Goal: Information Seeking & Learning: Find specific fact

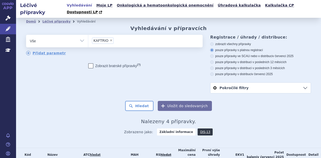
click at [110, 39] on span "×" at bounding box center [111, 40] width 3 height 3
click at [88, 35] on select "KAFTRIO" at bounding box center [88, 41] width 0 height 13
select select
click at [70, 35] on select "Vše Přípravek/SUKL kód MAH VPOIS ATC/Aktivní látka Léková forma Síla" at bounding box center [57, 40] width 62 height 11
select select "filter-atc-group"
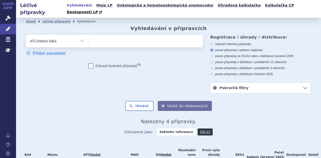
click at [26, 35] on select "Vše Přípravek/SUKL kód MAH VPOIS ATC/Aktivní látka Léková forma Síla" at bounding box center [57, 40] width 62 height 11
click at [105, 37] on ul at bounding box center [144, 40] width 113 height 11
click at [88, 37] on select at bounding box center [88, 41] width 0 height 13
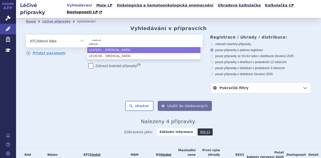
type input "cetuxi"
select select "L01FE01"
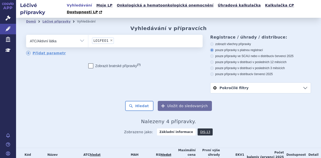
click at [138, 105] on div "Domů Léčivé přípravky Vyhledávání Vyhledávání v přípravcích odstranit Vše Přípr…" at bounding box center [168, 82] width 305 height 114
click at [142, 101] on button "Hledat" at bounding box center [139, 106] width 28 height 10
click at [73, 36] on select "Vše Přípravek/SUKL kód MAH VPOIS ATC/Aktivní látka Léková forma Síla" at bounding box center [57, 40] width 62 height 11
select select "filter-all"
click at [26, 35] on select "Vše Přípravek/SUKL kód MAH VPOIS ATC/Aktivní látka Léková forma Síla" at bounding box center [57, 40] width 62 height 11
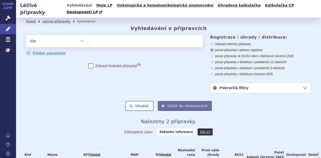
click at [104, 38] on ul at bounding box center [144, 40] width 113 height 11
click at [88, 38] on select at bounding box center [88, 41] width 0 height 13
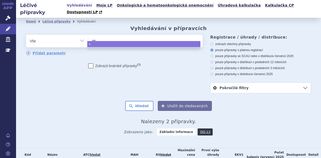
type input "vec"
type input "vect"
type input "vecti"
type input "vectibi"
type input "vectibix"
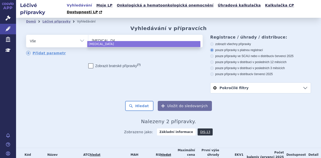
select select "vectibix"
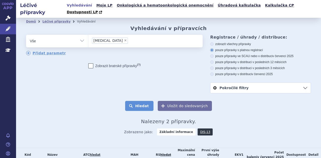
click at [136, 101] on button "Hledat" at bounding box center [139, 106] width 28 height 10
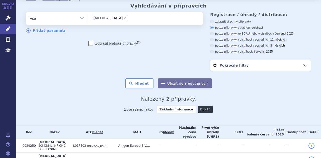
scroll to position [6, 0]
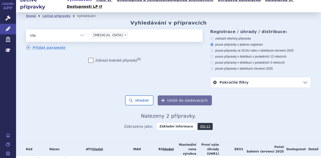
click at [71, 32] on select "Vše Přípravek/SUKL kód MAH VPOIS ATC/Aktivní látka Léková forma Síla" at bounding box center [57, 34] width 62 height 11
select select "filter-atc-group"
click at [26, 29] on select "Vše Přípravek/SUKL kód MAH VPOIS ATC/Aktivní látka Léková forma Síla" at bounding box center [57, 34] width 62 height 11
click at [114, 29] on ul at bounding box center [144, 34] width 113 height 11
click at [88, 29] on select at bounding box center [88, 35] width 0 height 13
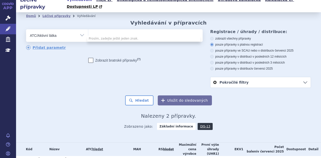
click at [114, 29] on ul at bounding box center [144, 34] width 113 height 11
click at [88, 29] on select at bounding box center [88, 35] width 0 height 13
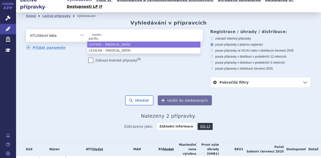
type input "panitu"
click at [122, 44] on li "L01FE02 – PANITUMUMAB" at bounding box center [143, 45] width 113 height 6
select select "L01FE02"
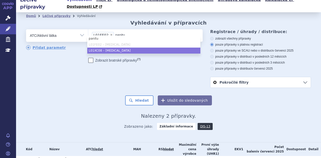
click at [123, 50] on li "L01XC08 – PANITUMUMAB" at bounding box center [143, 51] width 113 height 6
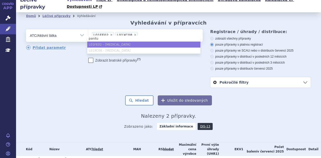
click at [135, 68] on div "odstranit Vše Přípravek/SUKL kód MAH VPOIS ATC/Aktivní látka" at bounding box center [168, 58] width 285 height 59
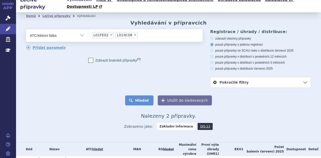
click at [143, 97] on button "Hledat" at bounding box center [139, 101] width 28 height 10
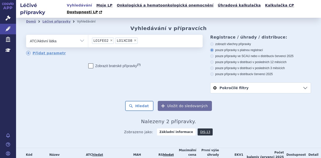
click at [129, 38] on li "× L01XC08" at bounding box center [127, 41] width 22 height 6
click at [88, 36] on select "L01FE02 L01XC08" at bounding box center [88, 41] width 0 height 13
click at [134, 39] on span "×" at bounding box center [135, 40] width 3 height 3
click at [88, 35] on select "L01FE02 L01XC08" at bounding box center [88, 41] width 0 height 13
click at [110, 39] on span "×" at bounding box center [111, 40] width 3 height 3
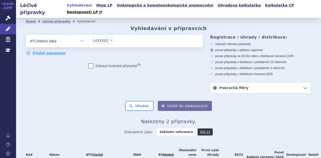
click at [88, 35] on select "L01FE02" at bounding box center [88, 41] width 0 height 13
select select
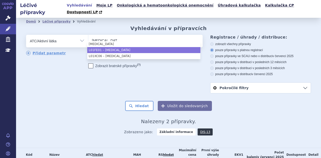
type input "cetuximab"
click at [114, 50] on li "L01FE01 – [MEDICAL_DATA]" at bounding box center [143, 50] width 113 height 6
select select "L01FE01"
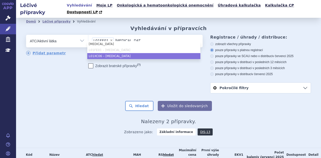
click at [121, 58] on li "L01XC06 – [MEDICAL_DATA]" at bounding box center [143, 56] width 113 height 6
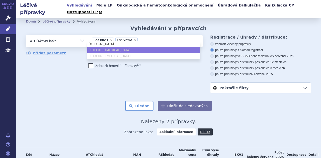
click at [135, 73] on div "odstranit Vše Přípravek/SUKL kód MAH VPOIS ATC/Aktivní látka" at bounding box center [168, 64] width 285 height 59
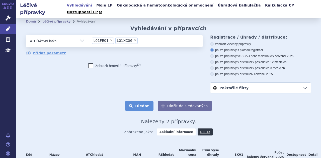
click at [140, 101] on button "Hledat" at bounding box center [139, 106] width 28 height 10
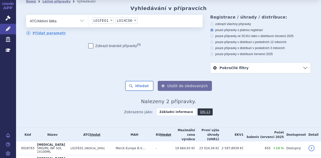
scroll to position [20, 0]
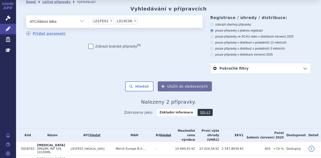
click at [151, 16] on ul "× L01FE01 × L01XC06" at bounding box center [144, 20] width 113 height 11
click at [88, 16] on select "L01FE01 L01XC06" at bounding box center [88, 21] width 0 height 13
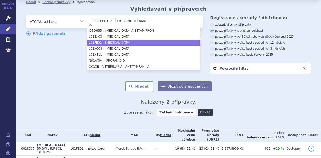
type input "pani"
click at [131, 43] on li "L01FE02 – PANITUMUMAB" at bounding box center [143, 43] width 113 height 6
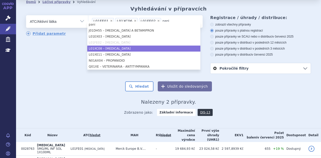
click at [127, 50] on li "L01XC08 – PANITUMUMAB" at bounding box center [143, 49] width 113 height 6
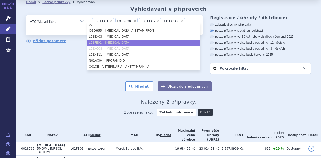
click at [45, 59] on div "odstranit Vše Přípravek/SUKL kód MAH VPOIS ATC/Aktivní látka" at bounding box center [168, 44] width 285 height 59
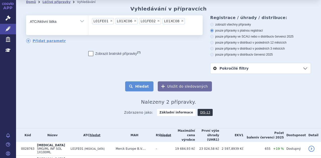
click at [141, 82] on button "Hledat" at bounding box center [139, 87] width 28 height 10
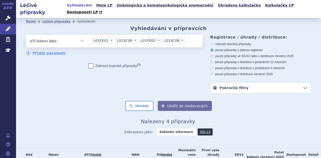
scroll to position [53, 0]
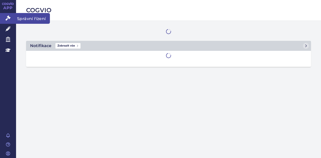
click at [7, 19] on icon at bounding box center [8, 18] width 5 height 5
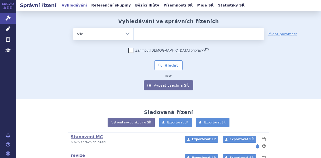
click at [9, 31] on link "Léčivé přípravky" at bounding box center [8, 29] width 16 height 11
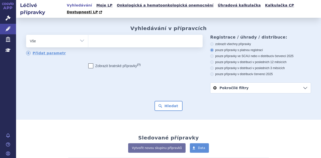
click at [105, 35] on ul at bounding box center [144, 40] width 113 height 11
click at [88, 35] on select at bounding box center [88, 41] width 0 height 13
type input "am"
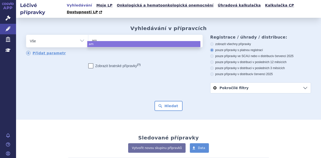
type input "amp"
type input "ampic"
type input "ampici"
type input "ampicill"
type input "ampicilli"
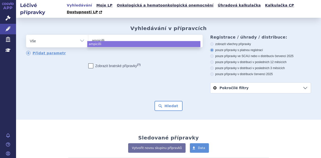
type input "ampicillin"
type input "ampicillin a"
type input "ampicillin avm"
type input "ampicillin avmc"
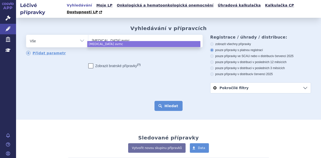
select select "ampicillin avmc"
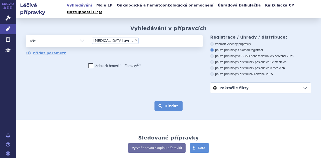
click at [168, 101] on button "Hledat" at bounding box center [169, 106] width 28 height 10
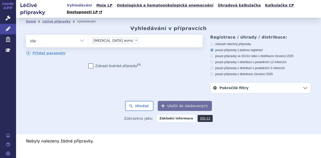
click at [135, 39] on span "×" at bounding box center [136, 40] width 3 height 3
click at [88, 35] on select "ampicillin avmc" at bounding box center [88, 41] width 0 height 13
select select
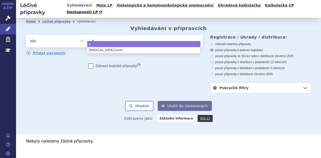
type input "am"
type input "ampi"
type input "ampic"
type input "ampicil"
type input "ampicili"
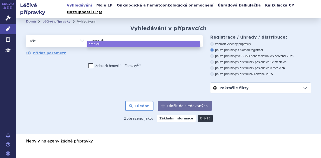
type input "ampicilin"
type input "ampicilin a"
type input "ampicilin av"
type input "ampicilin avm"
type input "ampicilin avmc"
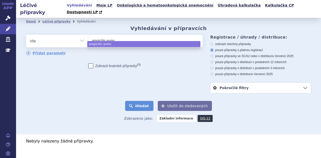
select select "ampicilin avmc"
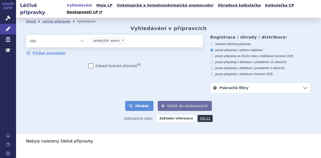
click at [142, 101] on button "Hledat" at bounding box center [139, 106] width 28 height 10
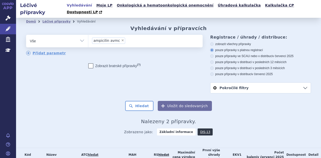
scroll to position [33, 0]
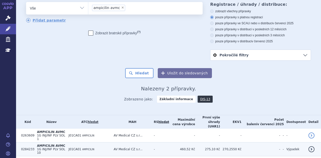
click at [242, 143] on td "270,2550 Kč" at bounding box center [231, 150] width 22 height 14
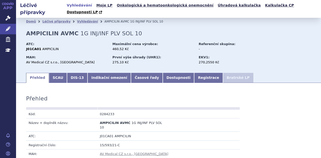
click at [163, 73] on link "Dostupnosti" at bounding box center [179, 78] width 32 height 10
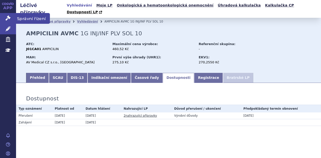
click at [6, 20] on icon at bounding box center [8, 18] width 5 height 5
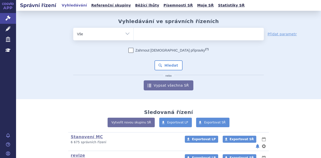
click at [147, 33] on ul at bounding box center [199, 33] width 130 height 11
click at [134, 33] on select at bounding box center [134, 34] width 0 height 13
type input "tr"
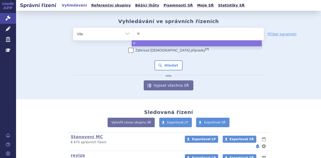
type input "trf"
type input "trfy"
type input "trfya"
type input "trf"
type input "tr"
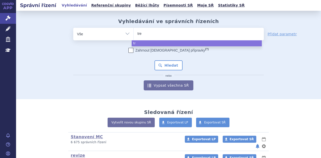
type input "trem"
type input "tremfy"
type input "[MEDICAL_DATA]"
select select "tremfya"
click at [171, 65] on button "Hledat" at bounding box center [169, 66] width 28 height 10
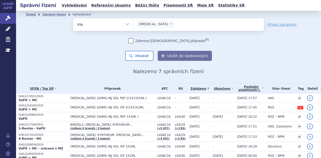
scroll to position [22, 0]
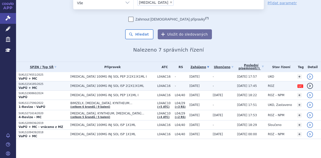
click at [111, 86] on span "[MEDICAL_DATA] 100MG INJ SOL ISP 2(2X1)X1ML" at bounding box center [113, 86] width 84 height 4
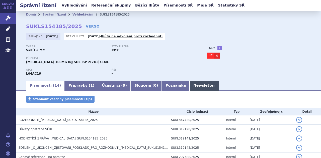
click at [190, 89] on link "Newsletter" at bounding box center [204, 86] width 29 height 10
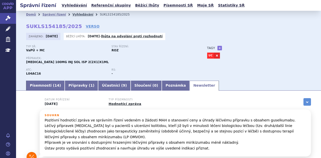
click at [79, 16] on link "Vyhledávání" at bounding box center [83, 15] width 21 height 4
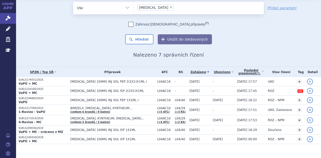
scroll to position [22, 0]
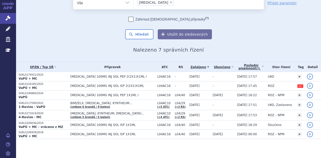
click at [260, 37] on div "Zahrnout [DEMOGRAPHIC_DATA] přípravky (?) * Pozor, hledání dle vyhledávacího pa…" at bounding box center [168, 28] width 191 height 23
click at [258, 38] on div "Zahrnout [DEMOGRAPHIC_DATA] přípravky (?) * Pozor, hledání dle vyhledávacího pa…" at bounding box center [168, 28] width 191 height 23
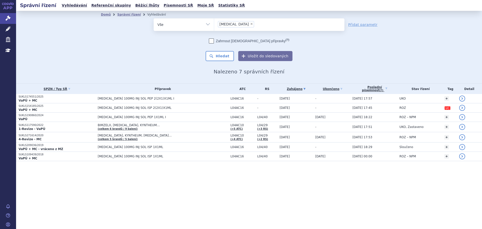
scroll to position [0, 0]
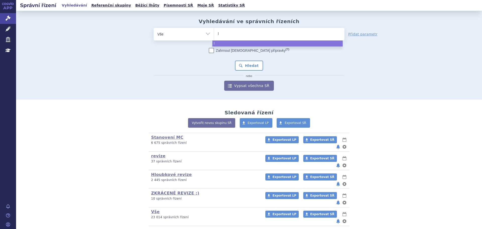
type input "li"
type input "liv"
type input "livm"
type input "livmar"
type input "livmarli"
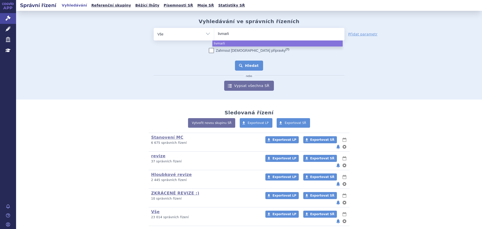
select select "livmarli"
click at [255, 64] on button "Hledat" at bounding box center [249, 66] width 28 height 10
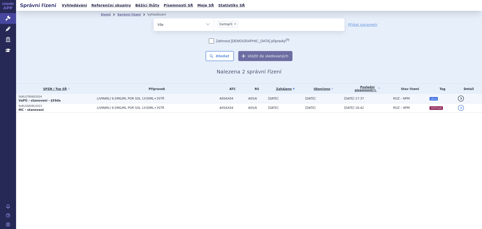
click at [164, 100] on td "LIVMARLI 9,5MG/ML POR SOL 1X30ML+3STŘ" at bounding box center [155, 98] width 123 height 9
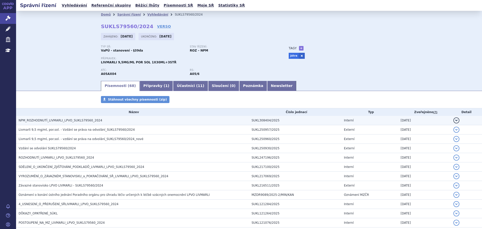
click at [105, 119] on h3 "NPM_ROZHODNUTÍ_LIVMARLI_LPVO_SUKLS79560_2024" at bounding box center [134, 120] width 231 height 5
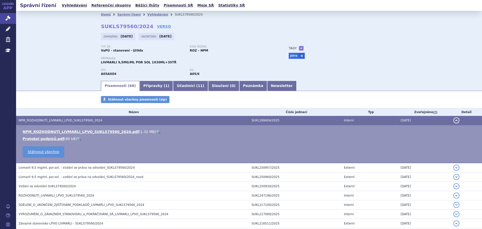
click at [156, 131] on link "🔍" at bounding box center [158, 132] width 4 height 4
